Goal: Find specific page/section: Find specific page/section

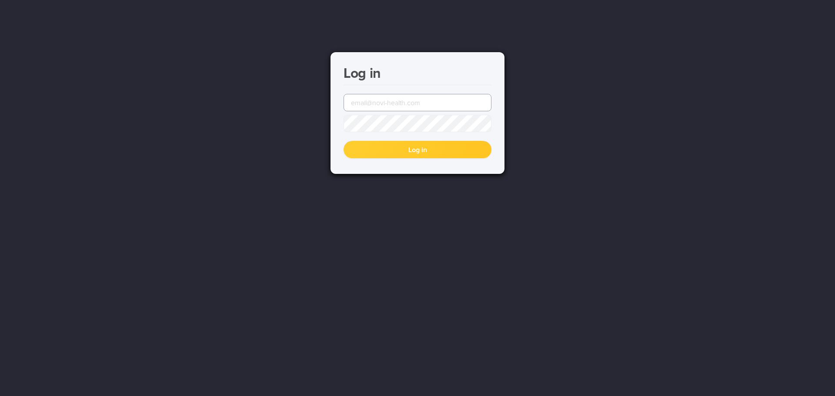
type input "[EMAIL_ADDRESS][DOMAIN_NAME]"
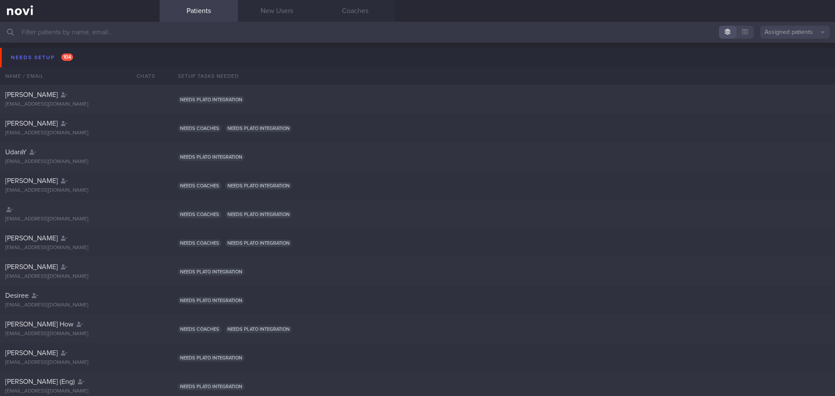
click at [772, 31] on button "Assigned patients" at bounding box center [796, 32] width 70 height 13
click at [773, 60] on button "All active patients" at bounding box center [796, 60] width 70 height 13
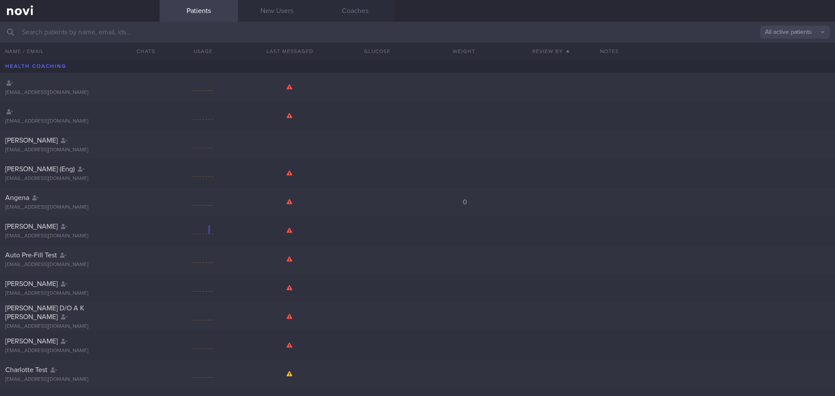
click at [581, 36] on input "text" at bounding box center [417, 32] width 835 height 21
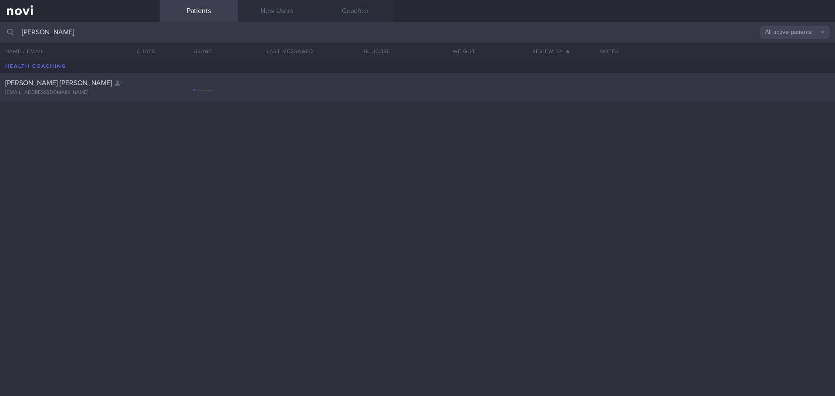
type input "[PERSON_NAME]"
click at [157, 82] on div "[PERSON_NAME] [PERSON_NAME] [EMAIL_ADDRESS][DOMAIN_NAME]" at bounding box center [80, 87] width 160 height 17
